Goal: Understand process/instructions: Learn how to perform a task or action

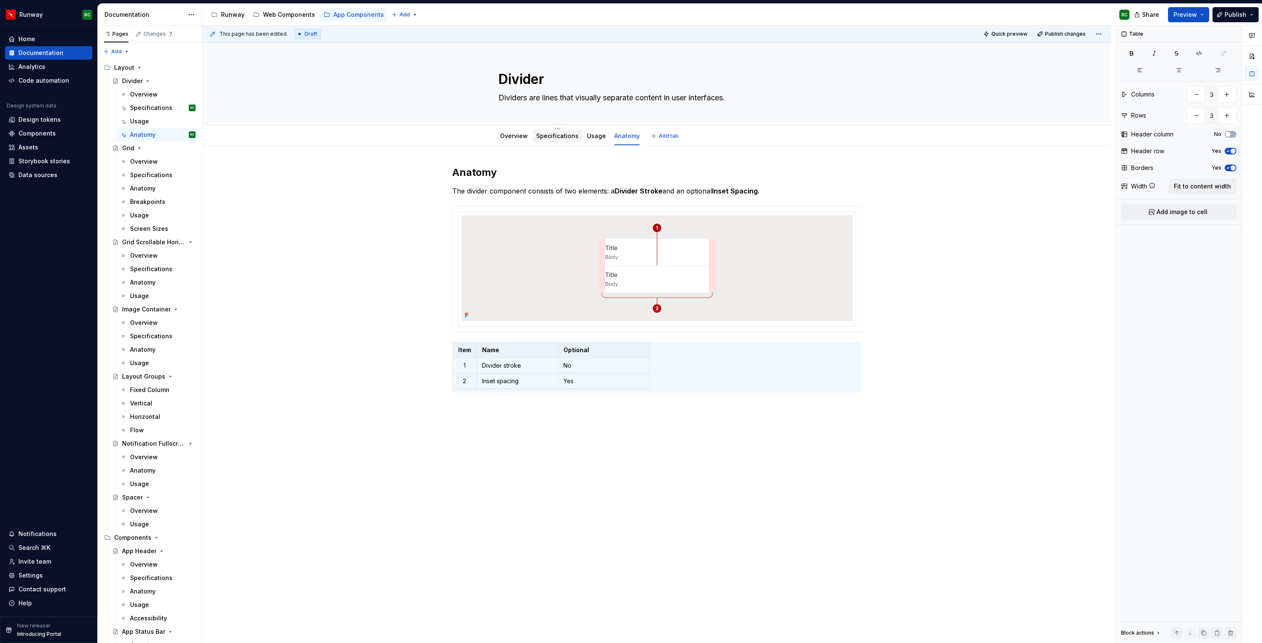
click at [580, 136] on div "Specifications" at bounding box center [557, 135] width 49 height 13
click at [567, 135] on link "Specifications" at bounding box center [557, 135] width 42 height 7
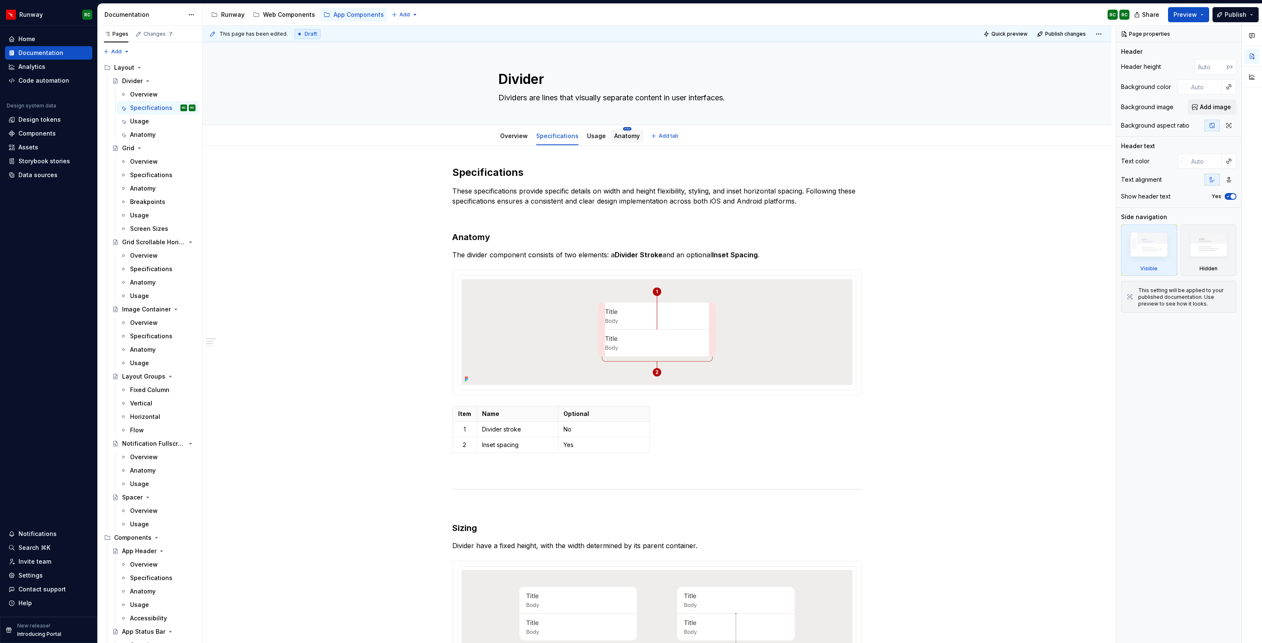
click at [623, 129] on html "Runway RC Home Documentation Analytics Code automation Design system data Desig…" at bounding box center [631, 321] width 1262 height 643
type textarea "*"
click at [636, 222] on div "Delete tab" at bounding box center [663, 219] width 55 height 8
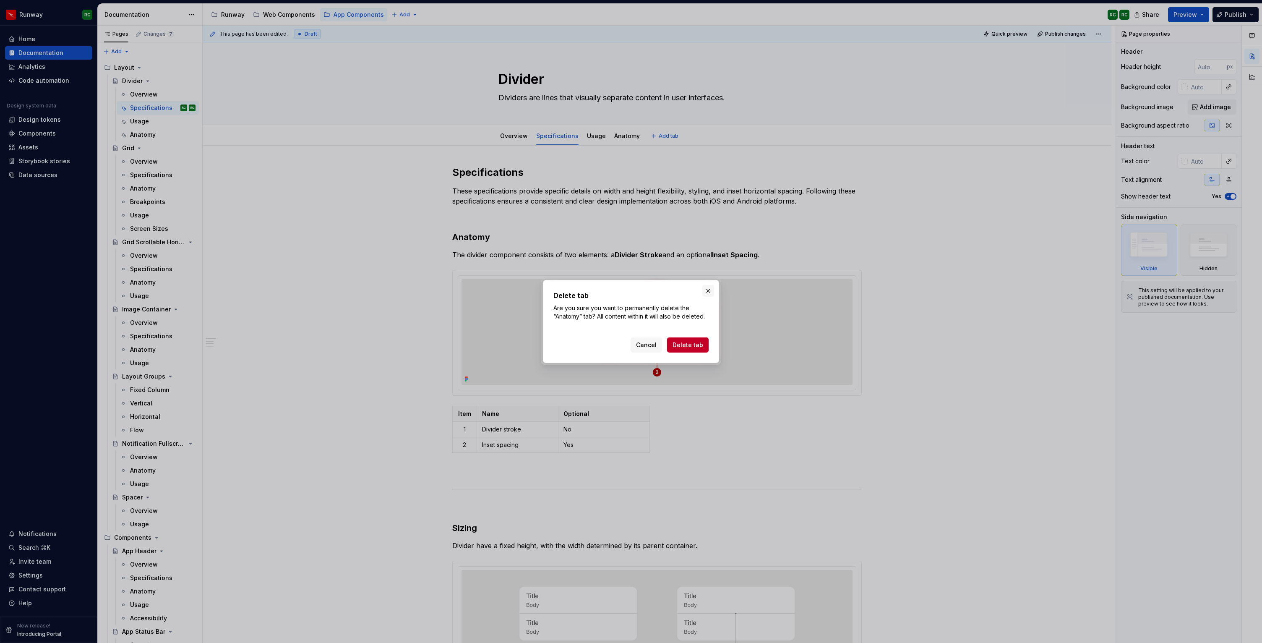
click at [706, 292] on button "button" at bounding box center [709, 291] width 12 height 12
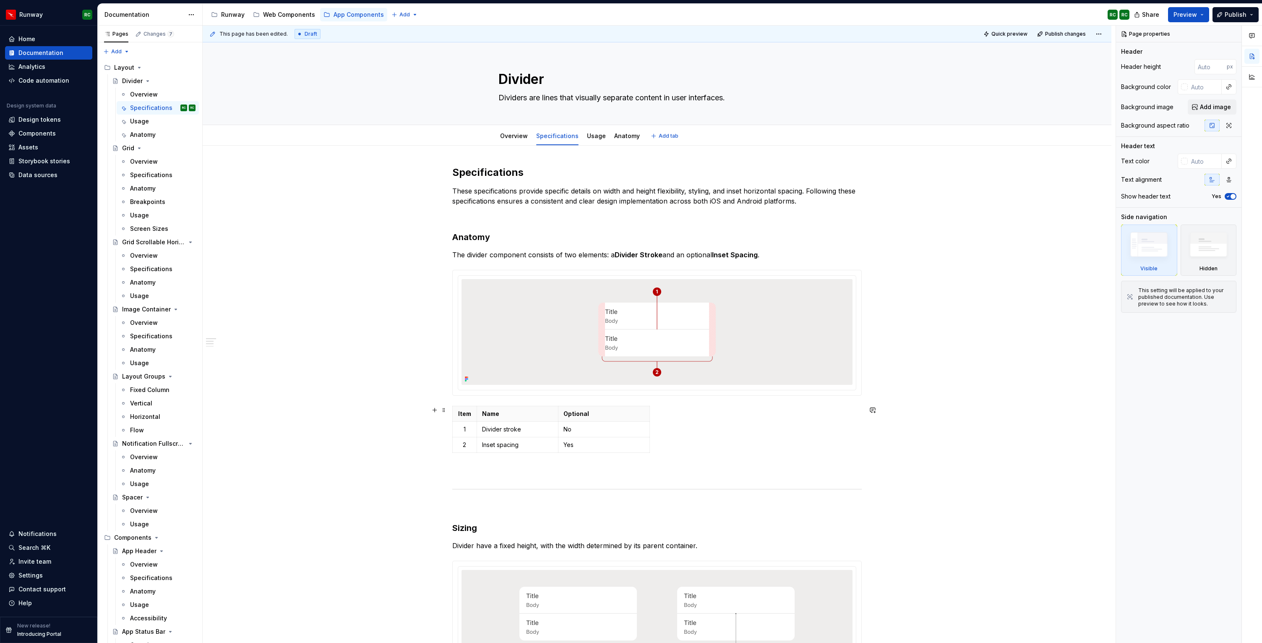
click at [675, 452] on div "Item Name Optional 1 Divider stroke No 2 Inset spacing Yes" at bounding box center [657, 431] width 410 height 50
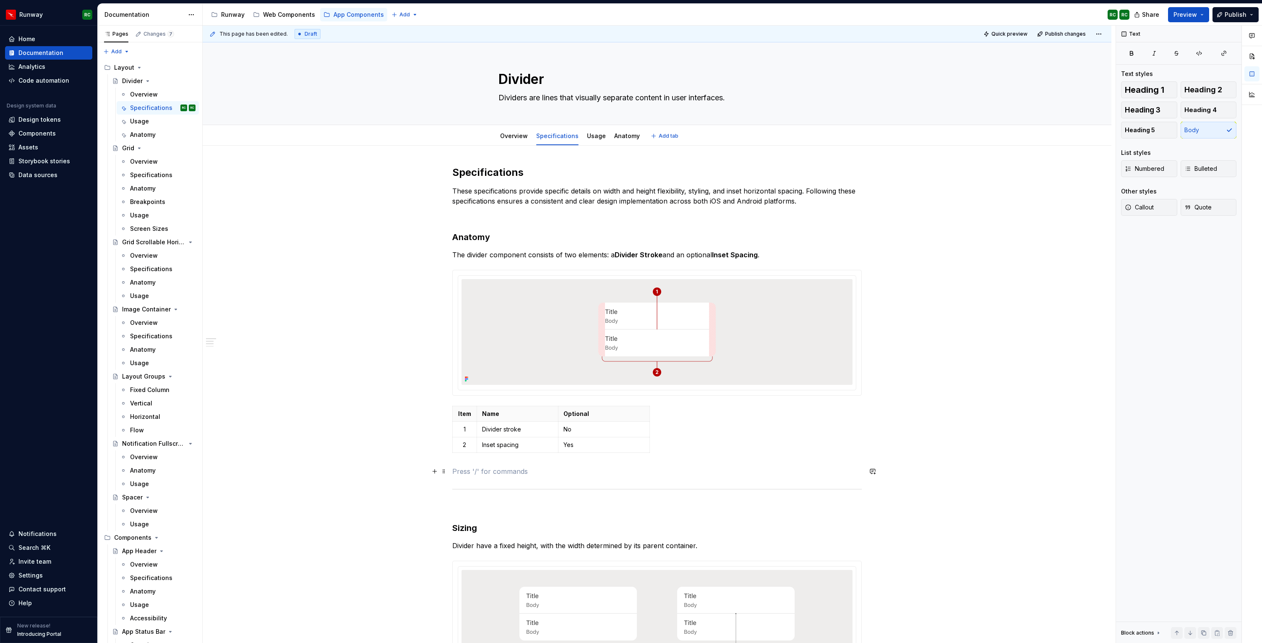
click at [666, 471] on p at bounding box center [657, 471] width 410 height 10
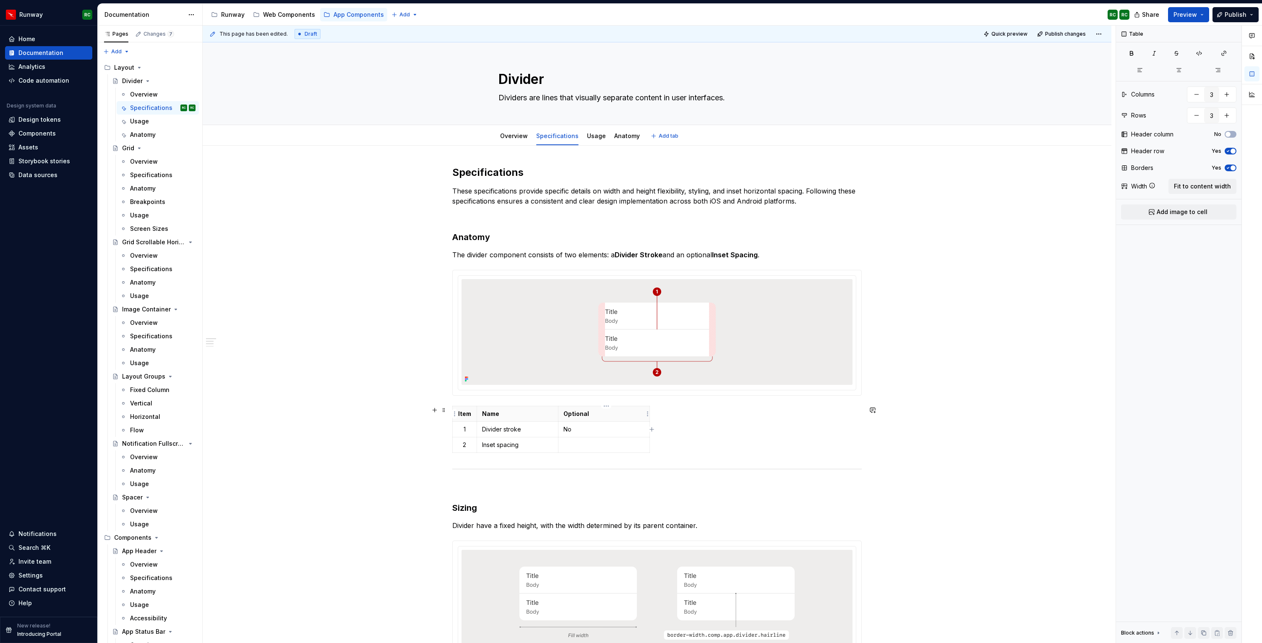
click at [643, 406] on th "Optional" at bounding box center [604, 414] width 91 height 16
click at [699, 433] on div "Item Name Optional 1 Divider stroke No 2 Inset spacing" at bounding box center [657, 431] width 410 height 50
drag, startPoint x: 679, startPoint y: 436, endPoint x: 510, endPoint y: 417, distance: 169.8
click at [510, 417] on div "Item Name Optional 1 Divider stroke No 2 Inset spacing" at bounding box center [657, 431] width 410 height 50
drag, startPoint x: 632, startPoint y: 457, endPoint x: 520, endPoint y: 449, distance: 112.4
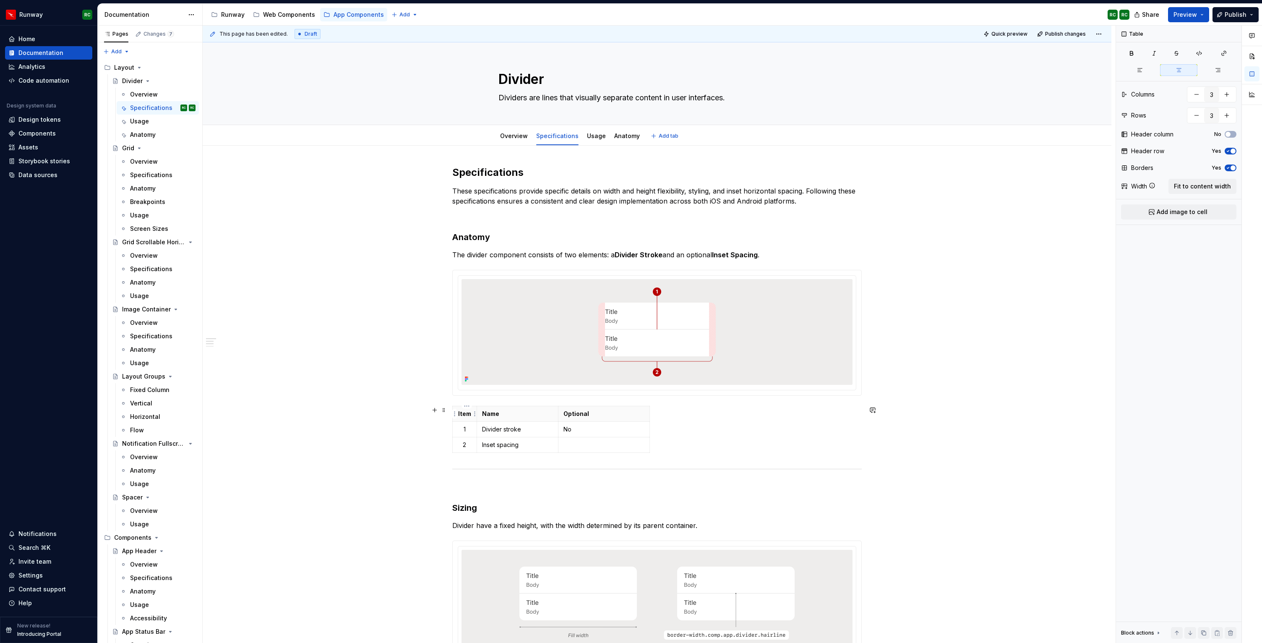
drag, startPoint x: 460, startPoint y: 412, endPoint x: 690, endPoint y: 448, distance: 232.8
click at [690, 448] on div "Item Name Optional 1 Divider stroke No 2 Inset spacing" at bounding box center [657, 431] width 410 height 50
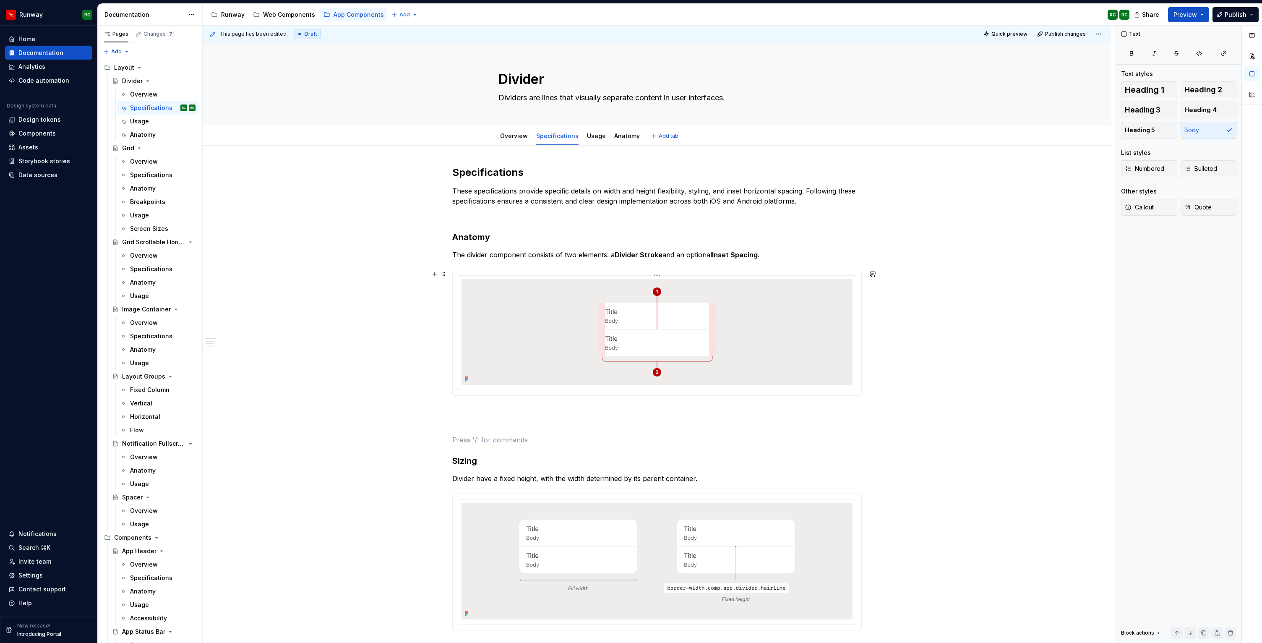
click at [579, 351] on div at bounding box center [657, 332] width 391 height 106
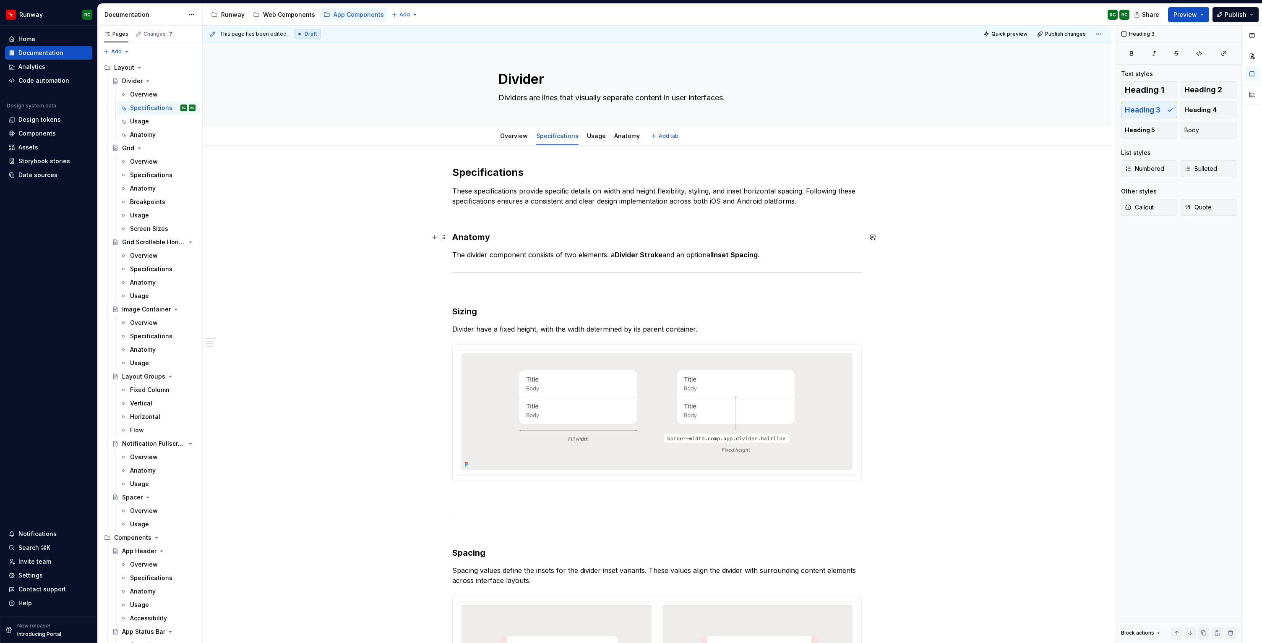
drag, startPoint x: 649, startPoint y: 248, endPoint x: 426, endPoint y: 236, distance: 222.8
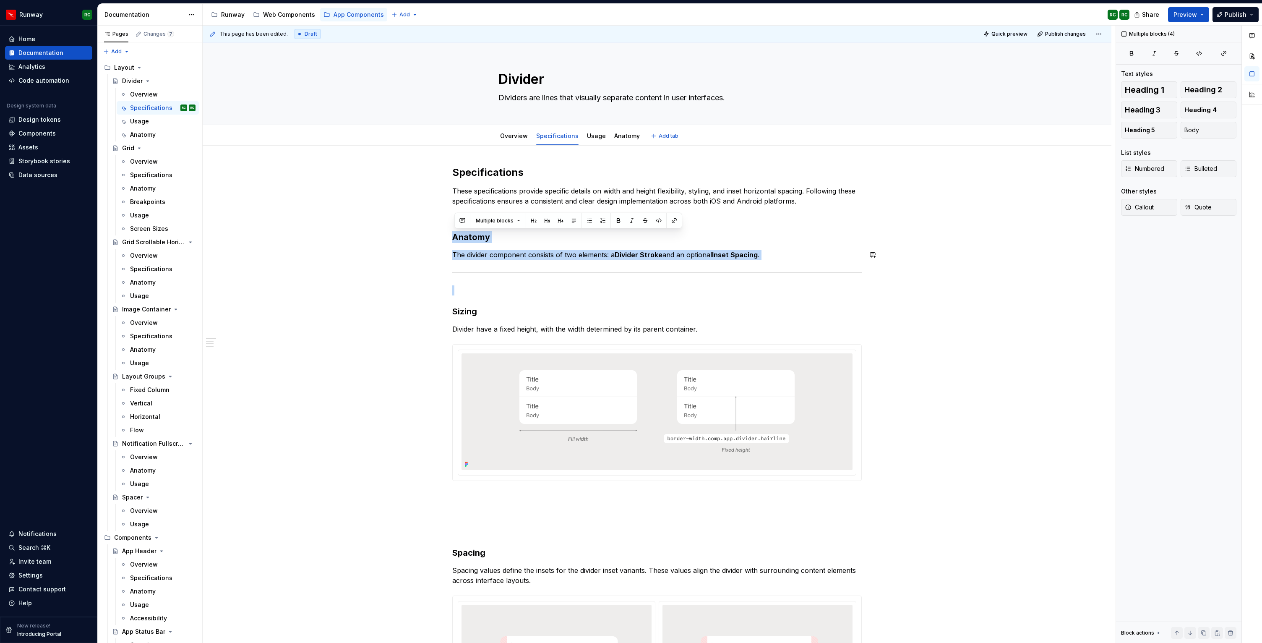
drag, startPoint x: 455, startPoint y: 235, endPoint x: 782, endPoint y: 263, distance: 327.8
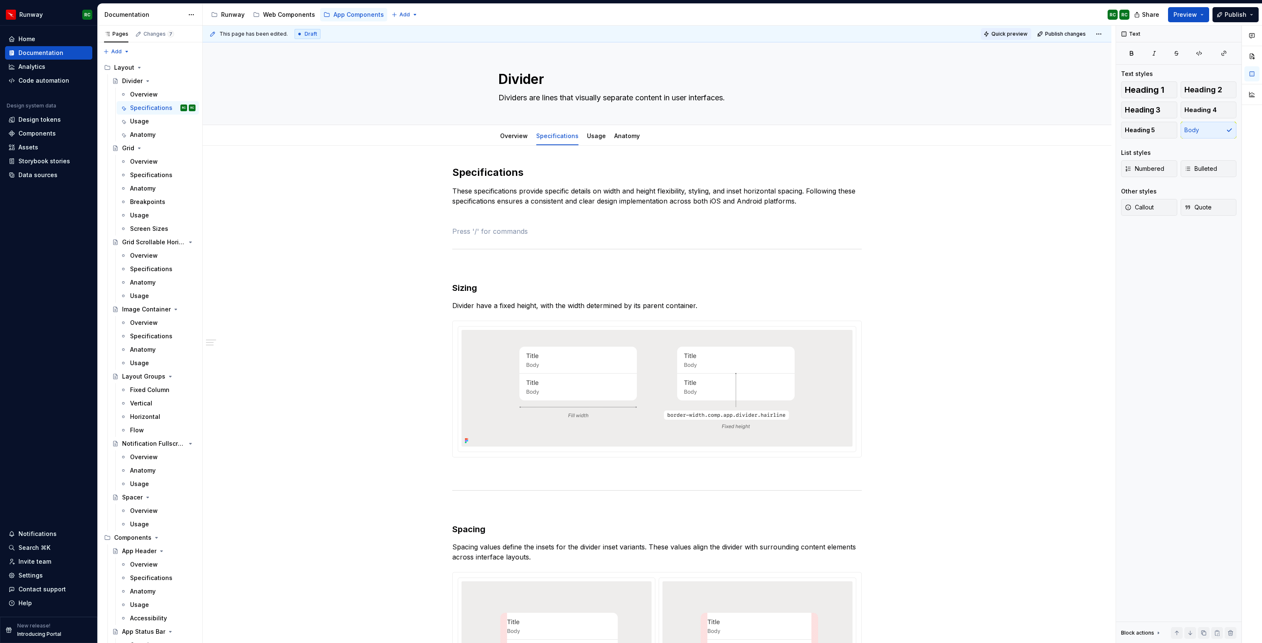
click at [1005, 34] on span "Quick preview" at bounding box center [1010, 34] width 36 height 7
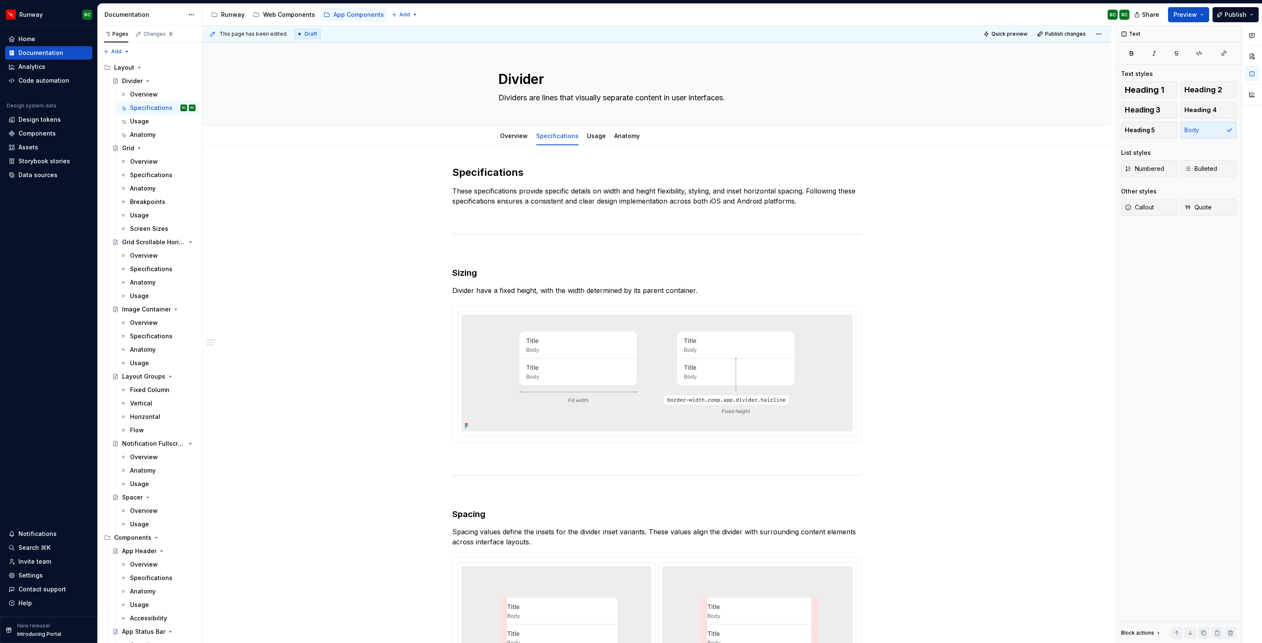
type textarea "*"
